Goal: Obtain resource: Obtain resource

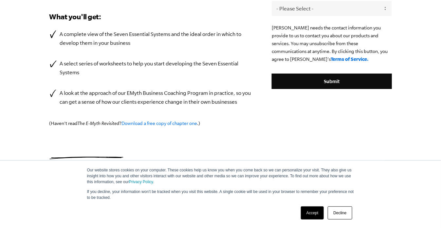
scroll to position [216, 0]
click at [316, 214] on link "Accept" at bounding box center [312, 213] width 23 height 13
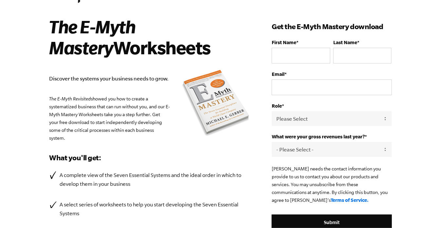
scroll to position [33, 0]
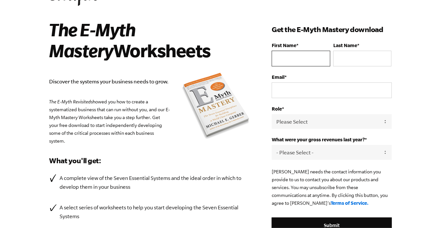
click at [302, 66] on input "First Name *" at bounding box center [301, 59] width 58 height 16
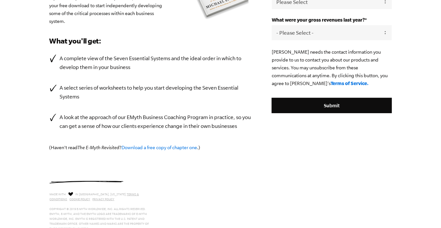
scroll to position [164, 0]
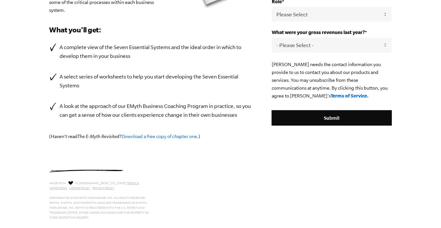
click at [161, 139] on link "Download a free copy of chapter one" at bounding box center [160, 136] width 76 height 5
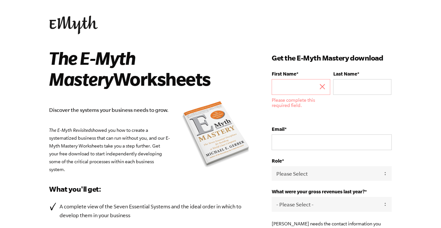
scroll to position [0, 0]
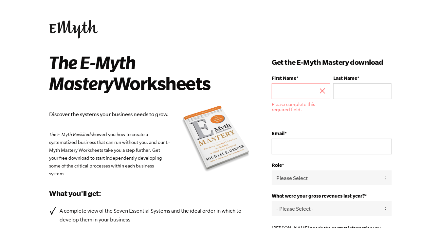
click at [230, 66] on h2 "The E-Myth Mastery Worksheets" at bounding box center [145, 73] width 193 height 42
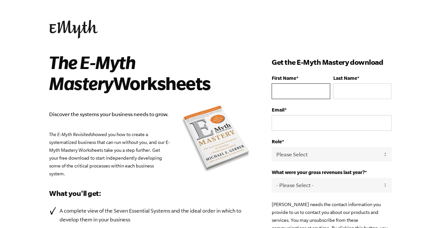
click at [318, 99] on input "First Name *" at bounding box center [301, 91] width 58 height 16
type input "Ame"
click at [364, 99] on input "Last Name *" at bounding box center [362, 91] width 58 height 16
drag, startPoint x: 353, startPoint y: 101, endPoint x: 358, endPoint y: 100, distance: 5.3
click at [358, 99] on input "vi" at bounding box center [362, 91] width 58 height 16
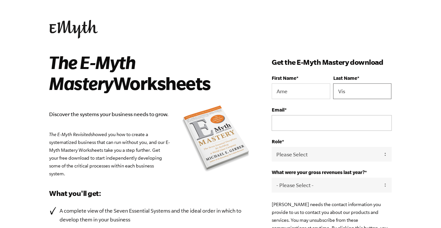
type input "Vis"
click at [321, 131] on input "Email *" at bounding box center [332, 123] width 120 height 16
type input "[EMAIL_ADDRESS][DOMAIN_NAME]"
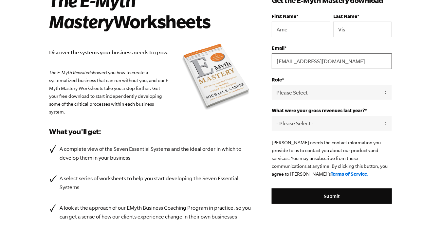
scroll to position [65, 0]
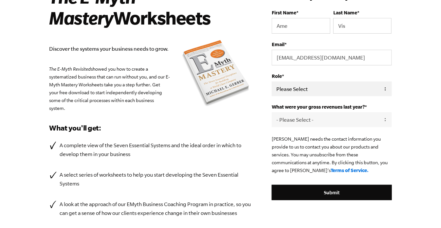
click at [392, 96] on select "Please Select Owner Partner / Co-Owner Executive Employee / Other" at bounding box center [332, 89] width 120 height 15
select select "Employee / Other"
click at [278, 96] on select "Please Select Owner Partner / Co-Owner Executive Employee / Other" at bounding box center [332, 89] width 120 height 15
click at [347, 127] on select "- Please Select - 0-75K 76-150K 151-275K 276-500K 501-750K 751-1M 1-2.5M 2.5-5M…" at bounding box center [332, 119] width 120 height 15
select select "0-75K"
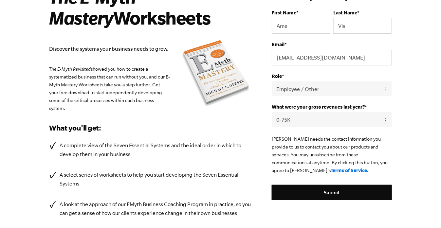
click at [278, 127] on select "- Please Select - 0-75K 76-150K 151-275K 276-500K 501-750K 751-1M 1-2.5M 2.5-5M…" at bounding box center [332, 119] width 120 height 15
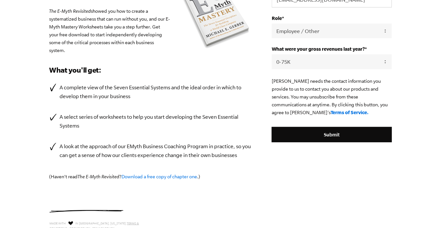
scroll to position [131, 0]
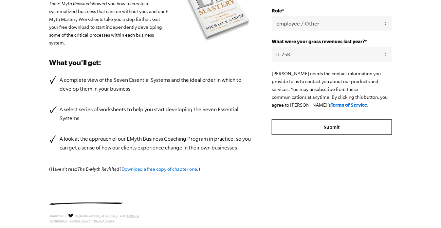
click at [351, 135] on input "Submit" at bounding box center [332, 128] width 120 height 16
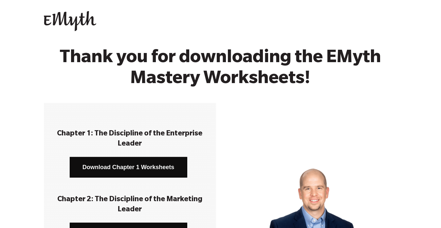
click at [121, 168] on link "Download Chapter 1 Worksheets" at bounding box center [129, 167] width 118 height 21
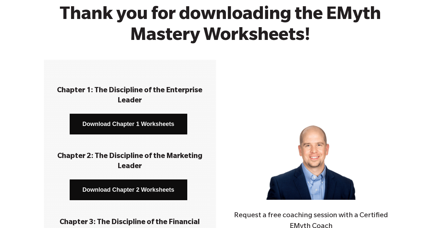
scroll to position [98, 0]
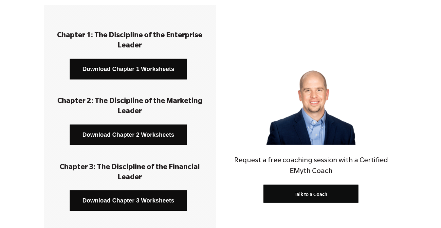
click at [155, 137] on link "Download Chapter 2 Worksheets" at bounding box center [129, 135] width 118 height 21
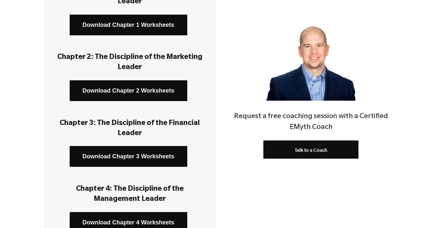
scroll to position [164, 0]
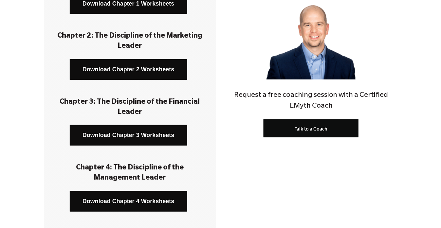
click at [154, 133] on link "Download Chapter 3 Worksheets" at bounding box center [129, 135] width 118 height 21
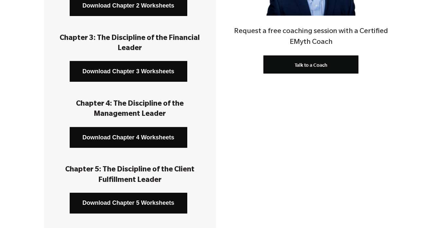
scroll to position [229, 0]
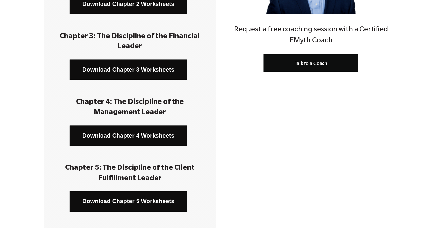
click at [164, 134] on link "Download Chapter 4 Worksheets" at bounding box center [129, 136] width 118 height 21
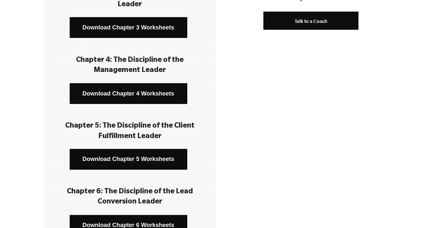
scroll to position [295, 0]
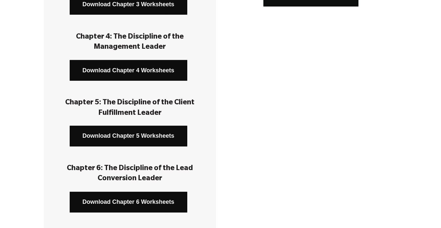
click at [165, 134] on link "Download Chapter 5 Worksheets" at bounding box center [129, 136] width 118 height 21
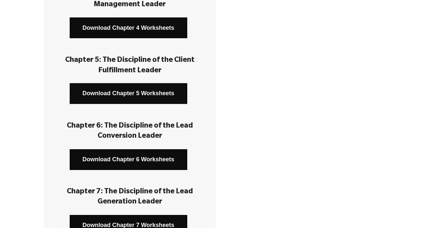
scroll to position [360, 0]
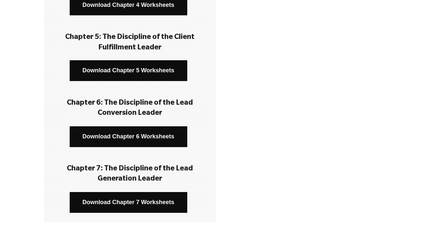
click at [165, 134] on link "Download Chapter 6 Worksheets" at bounding box center [129, 137] width 118 height 21
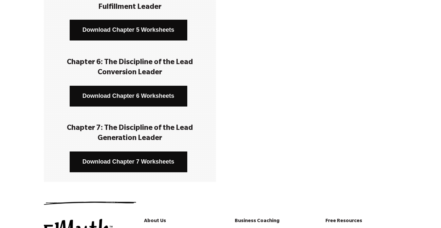
scroll to position [426, 0]
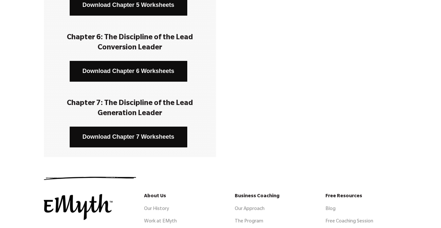
click at [165, 134] on link "Download Chapter 7 Worksheets" at bounding box center [129, 137] width 118 height 21
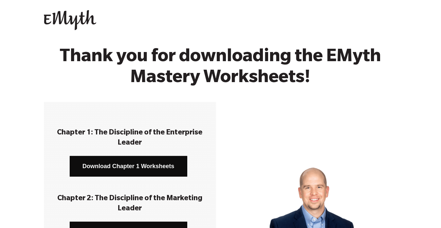
scroll to position [0, 0]
